Goal: Check status: Check status

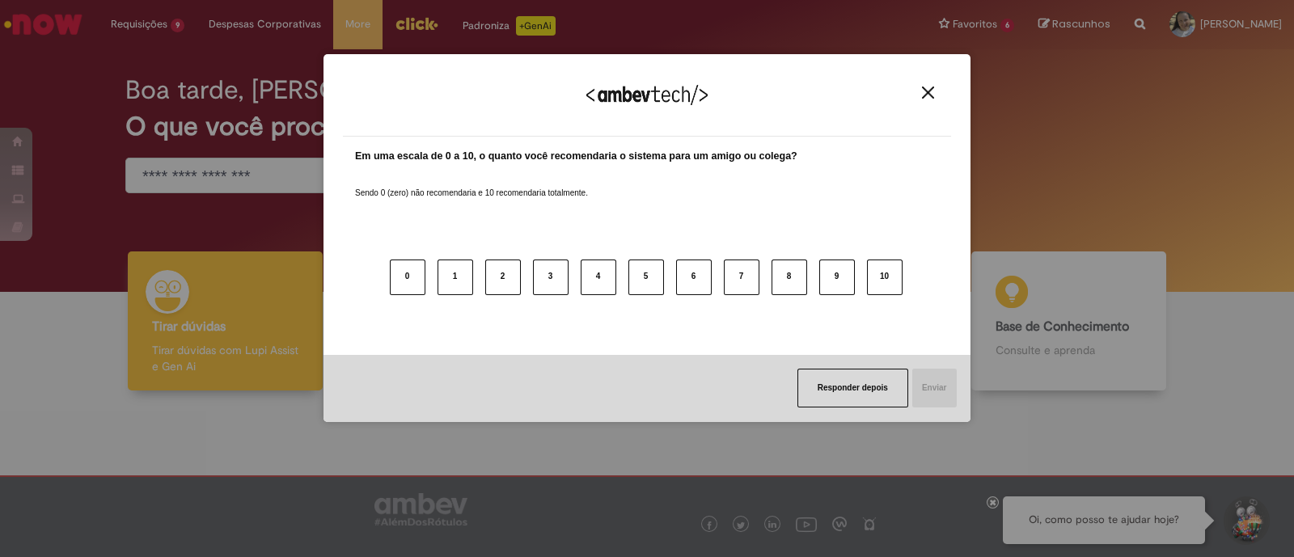
click at [937, 93] on button "Close" at bounding box center [928, 93] width 22 height 14
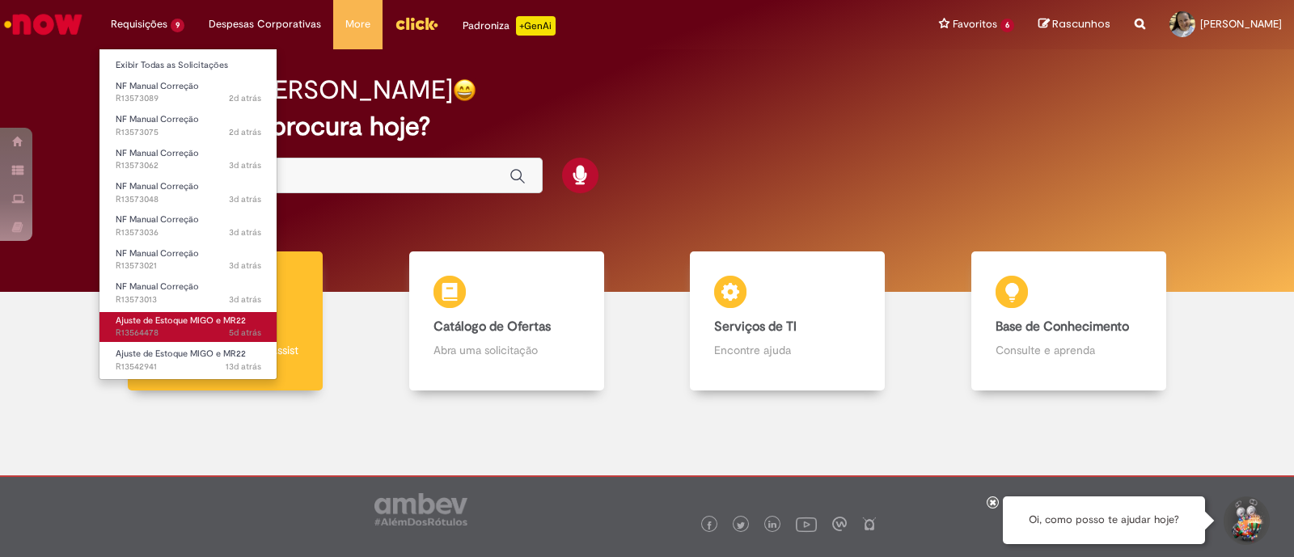
click at [154, 340] on ul "Exibir Todas as Solicitações NF Manual Correção 2d atrás 2 dias atrás R13573089…" at bounding box center [188, 215] width 179 height 332
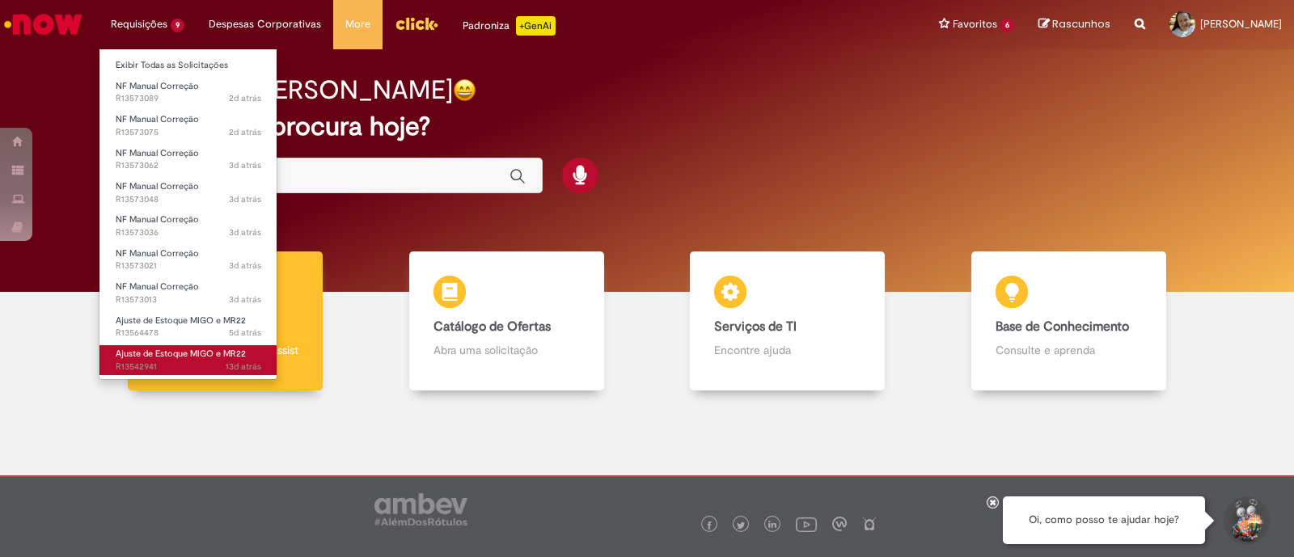
click at [155, 362] on span "13d atrás 13 dias atrás R13542941" at bounding box center [189, 367] width 146 height 13
click at [167, 357] on span "Ajuste de Estoque MIGO e MR22" at bounding box center [181, 354] width 130 height 12
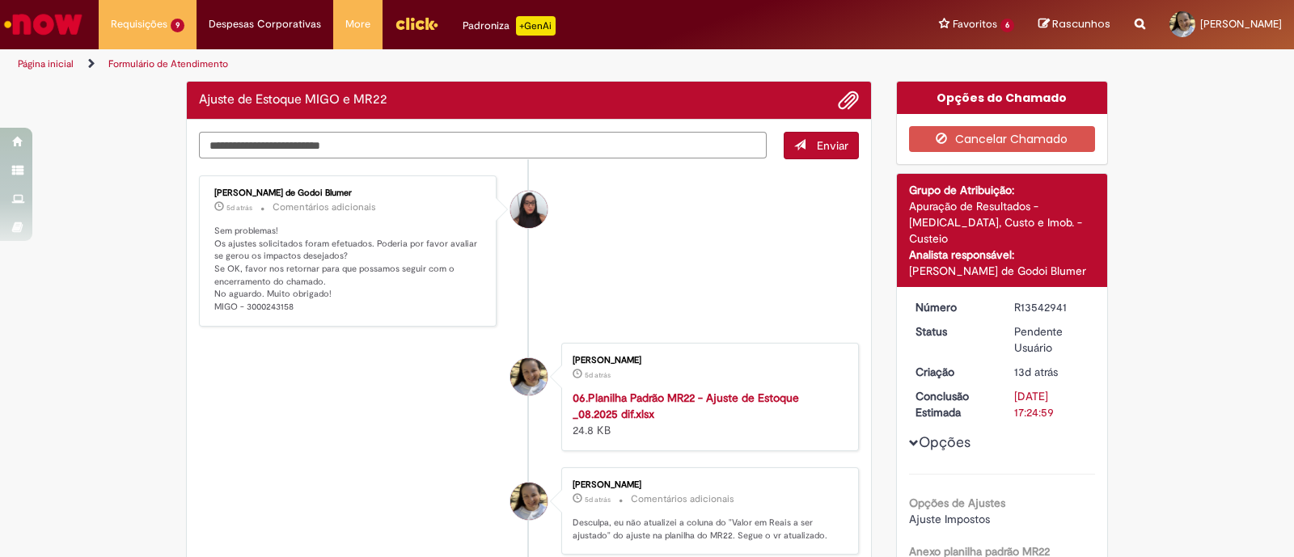
click at [256, 150] on textarea "Digite sua mensagem aqui..." at bounding box center [483, 145] width 568 height 27
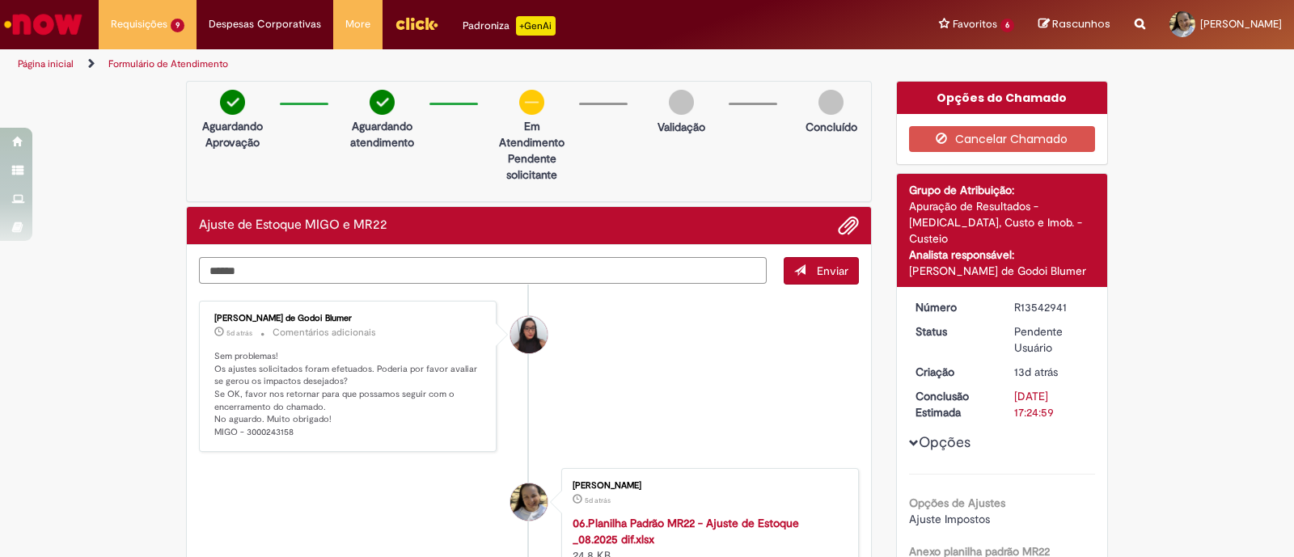
type textarea "*******"
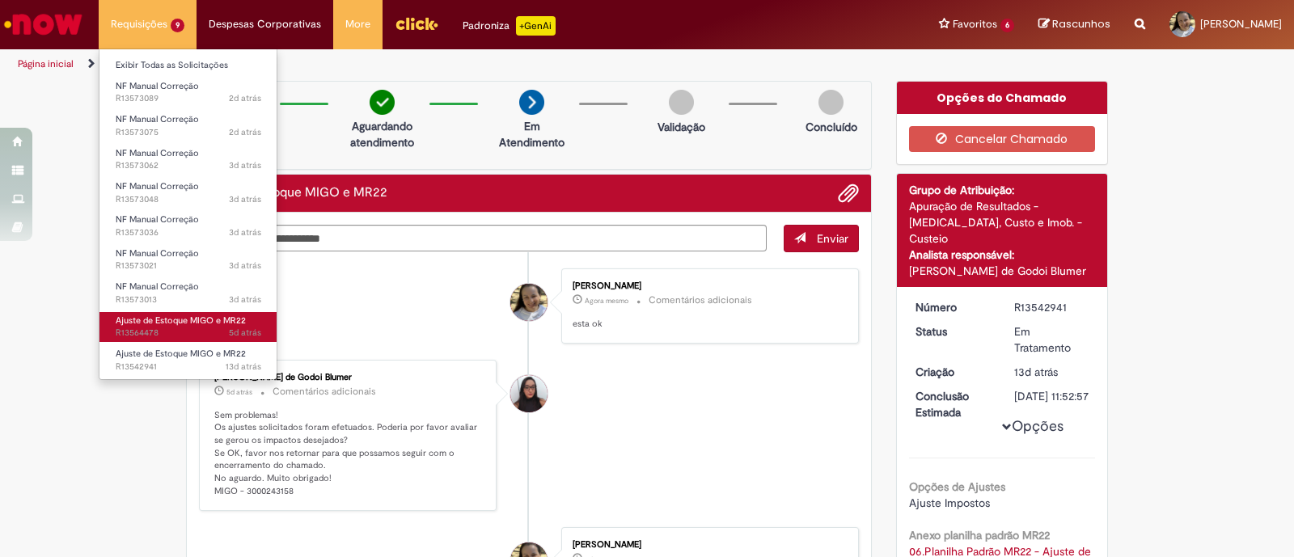
click at [129, 325] on link "Ajuste de Estoque MIGO e MR22 5d atrás 5 dias atrás R13564478" at bounding box center [188, 327] width 178 height 30
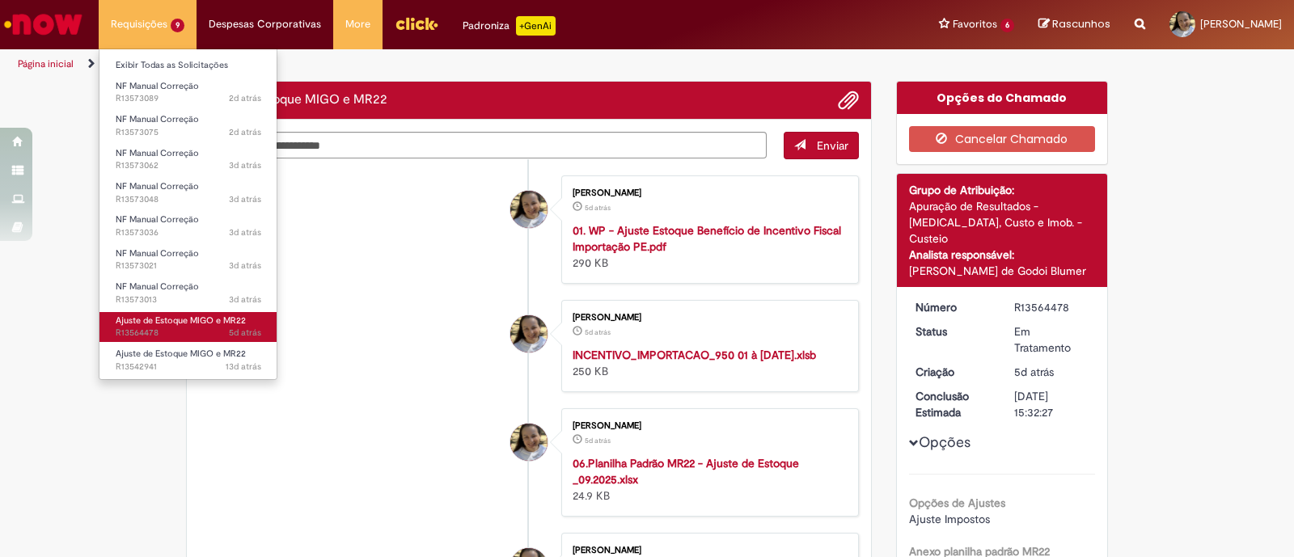
click at [157, 315] on span "Ajuste de Estoque MIGO e MR22" at bounding box center [181, 321] width 130 height 12
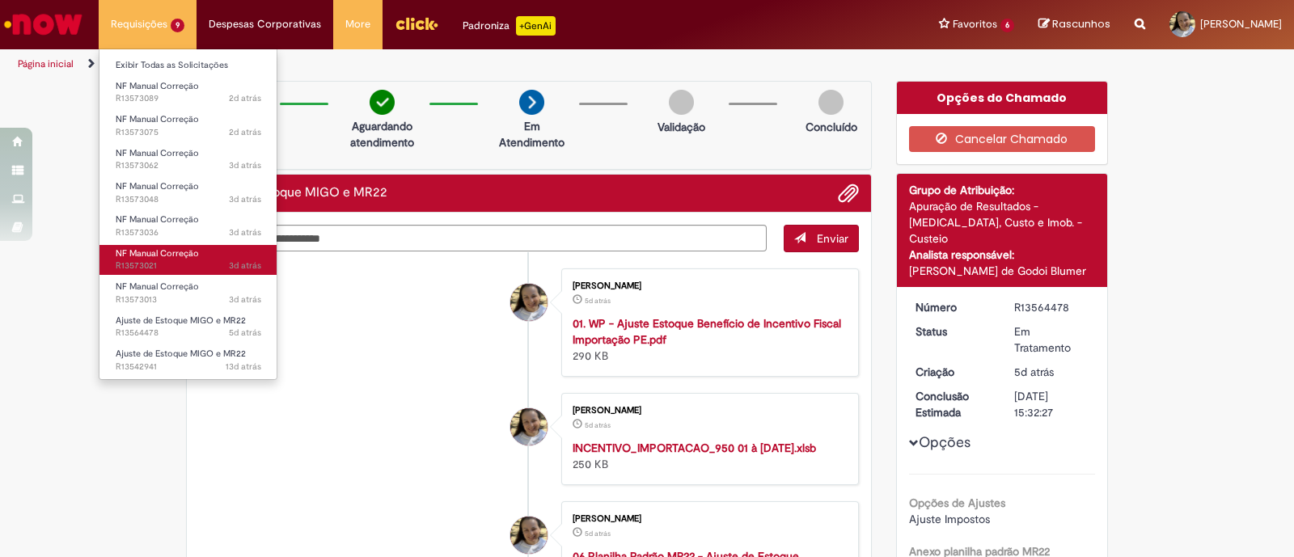
click at [154, 250] on span "NF Manual Correção" at bounding box center [157, 253] width 83 height 12
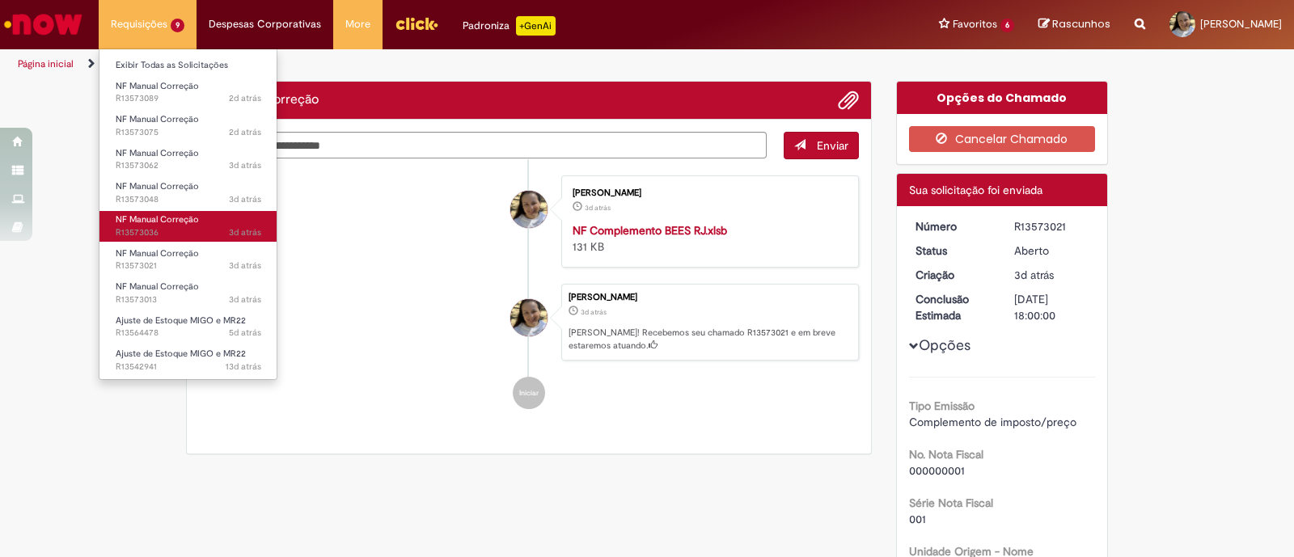
click at [154, 221] on span "NF Manual Correção" at bounding box center [157, 220] width 83 height 12
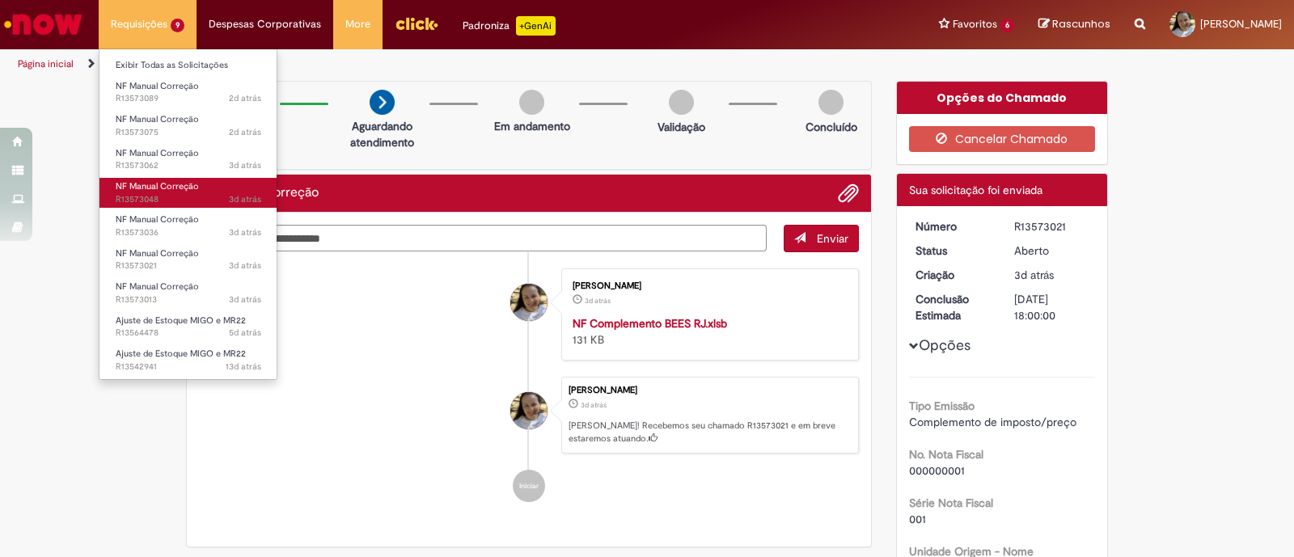
click at [167, 184] on span "NF Manual Correção" at bounding box center [157, 186] width 83 height 12
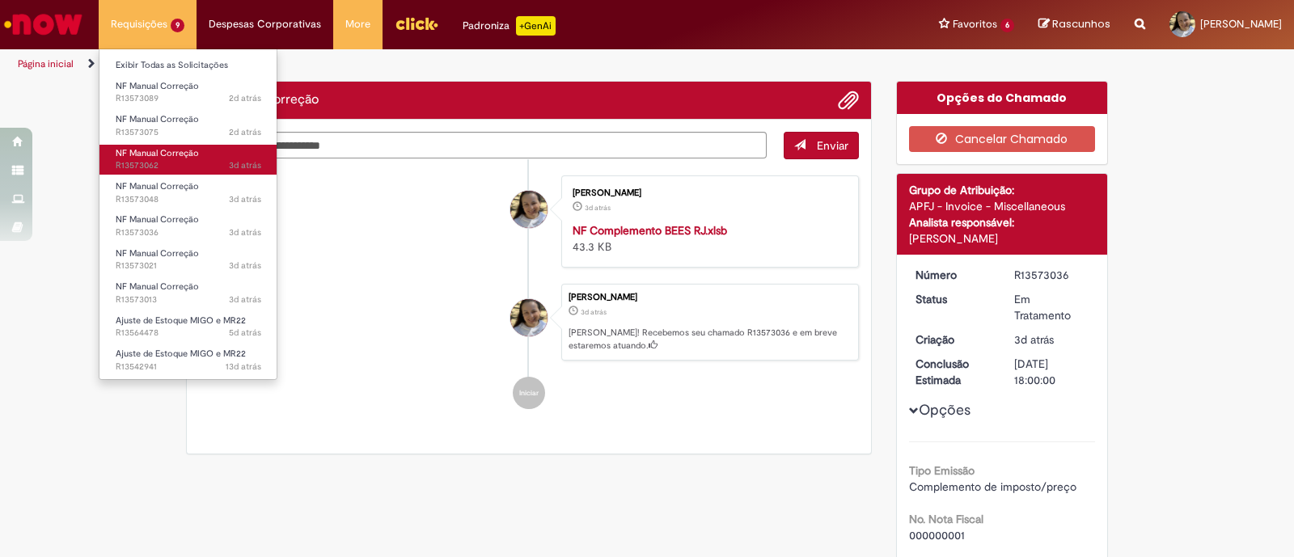
click at [184, 153] on span "NF Manual Correção" at bounding box center [157, 153] width 83 height 12
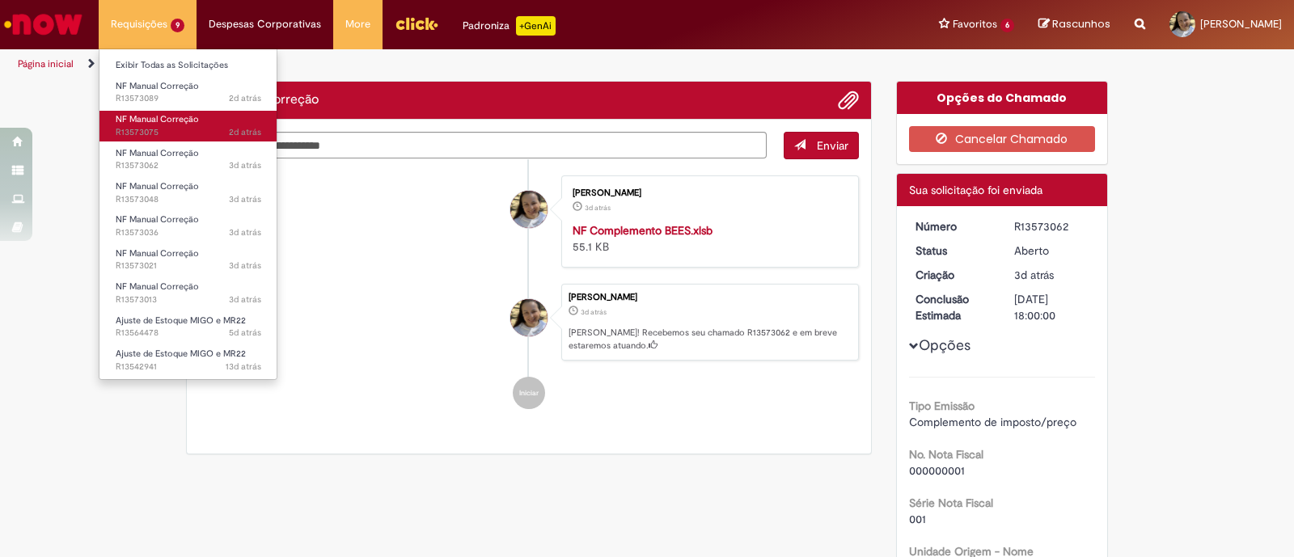
click at [177, 116] on span "NF Manual Correção" at bounding box center [157, 119] width 83 height 12
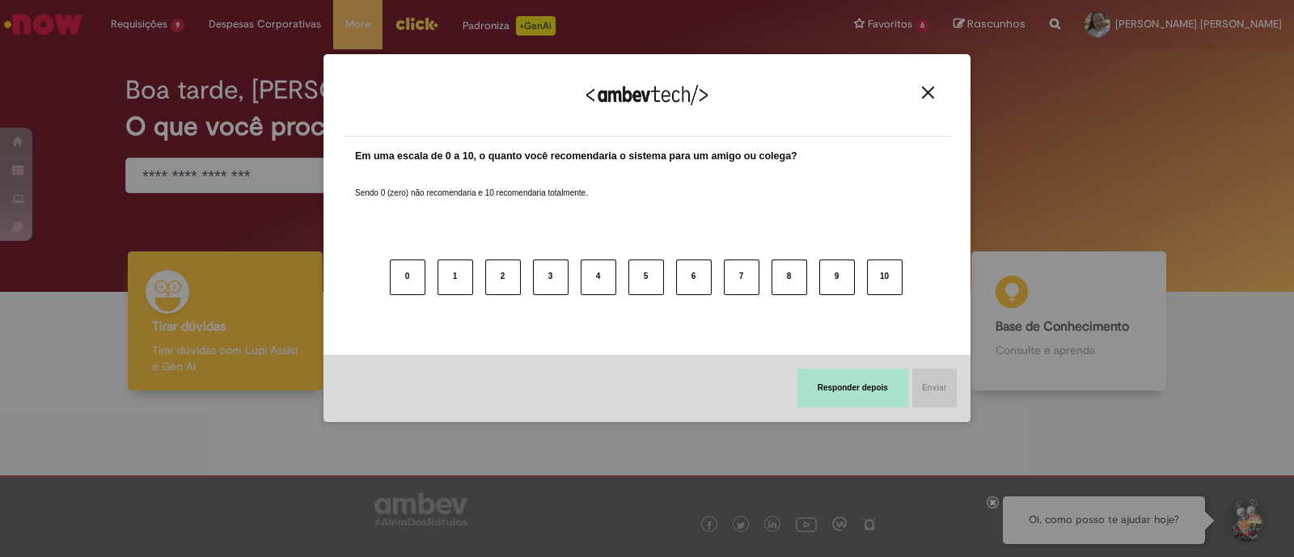
click at [865, 378] on button "Responder depois" at bounding box center [852, 388] width 111 height 39
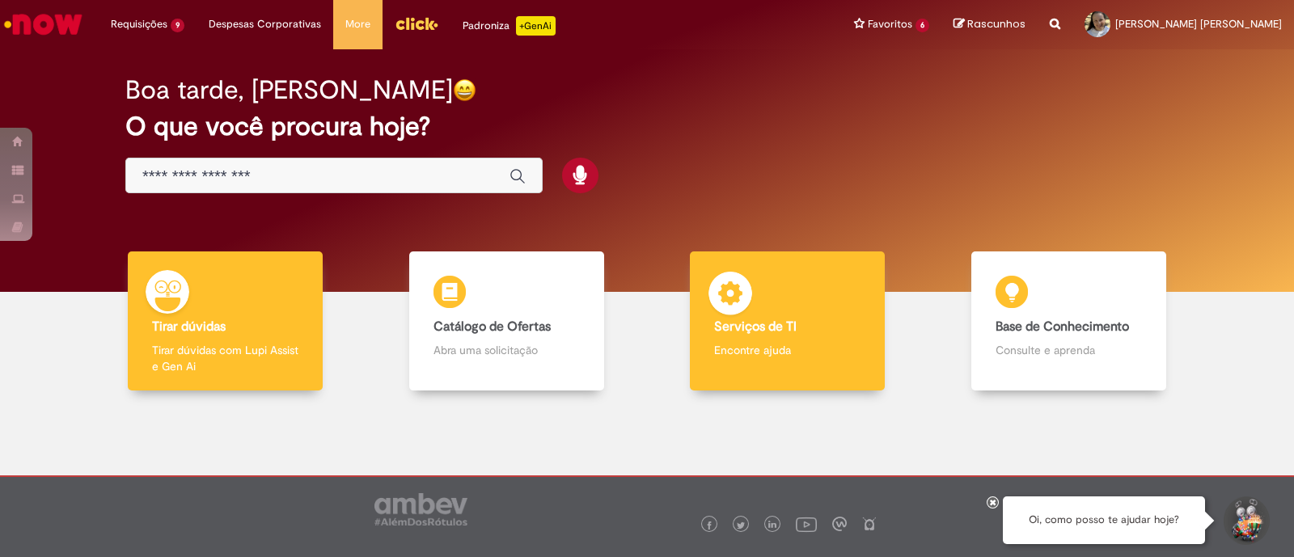
click at [760, 345] on p "Encontre ajuda" at bounding box center [787, 350] width 146 height 16
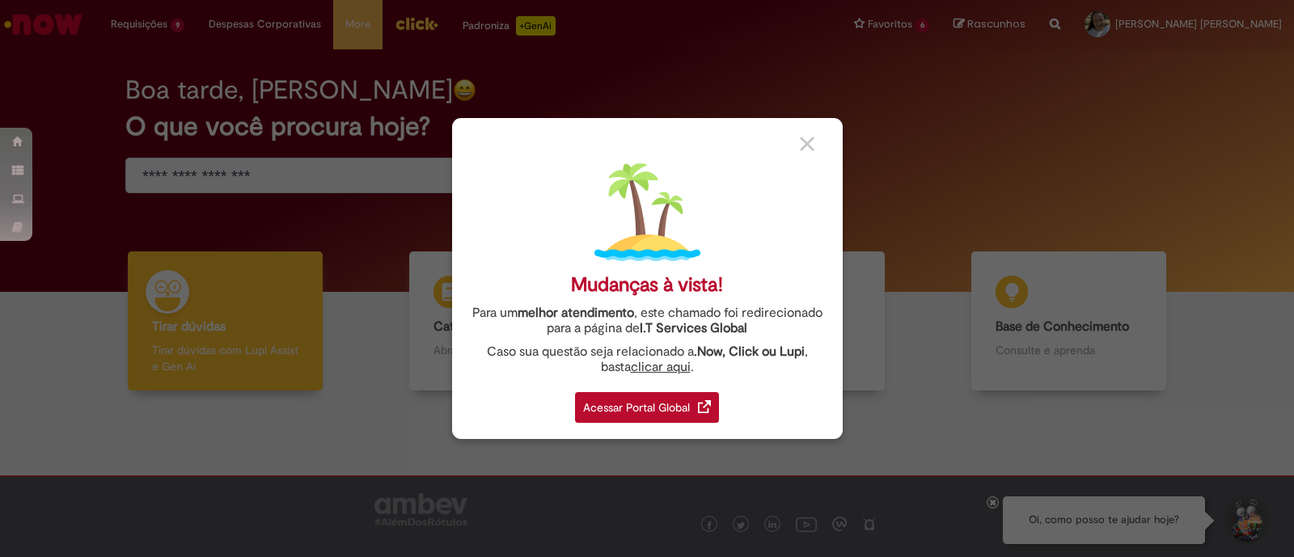
click at [693, 404] on div "Acessar Portal Global" at bounding box center [647, 407] width 144 height 31
